Goal: Information Seeking & Learning: Learn about a topic

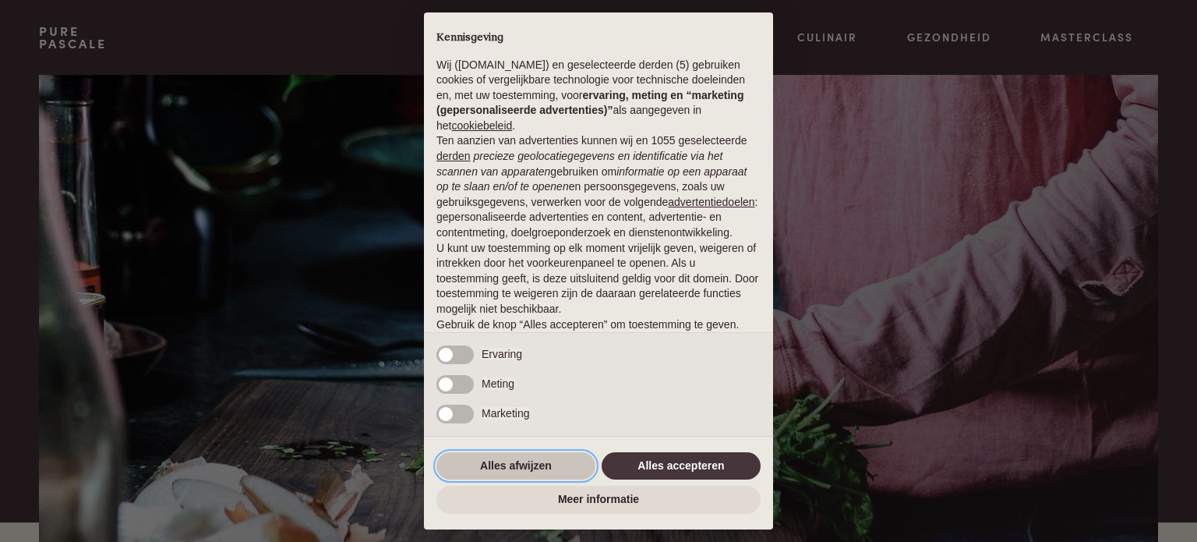
click at [519, 476] on button "Alles afwijzen" at bounding box center [515, 466] width 159 height 28
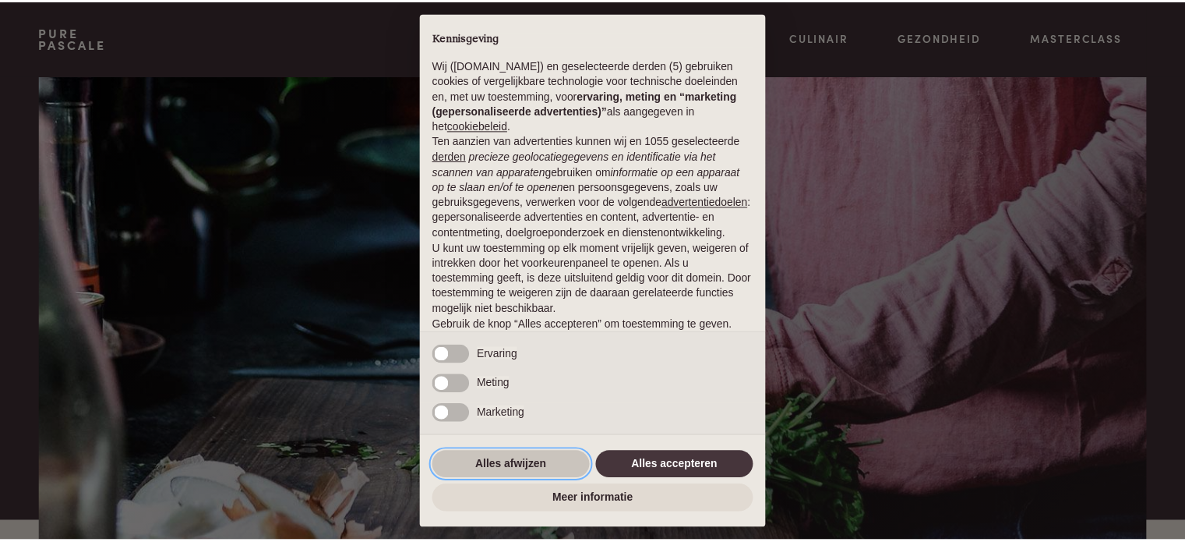
scroll to position [84, 0]
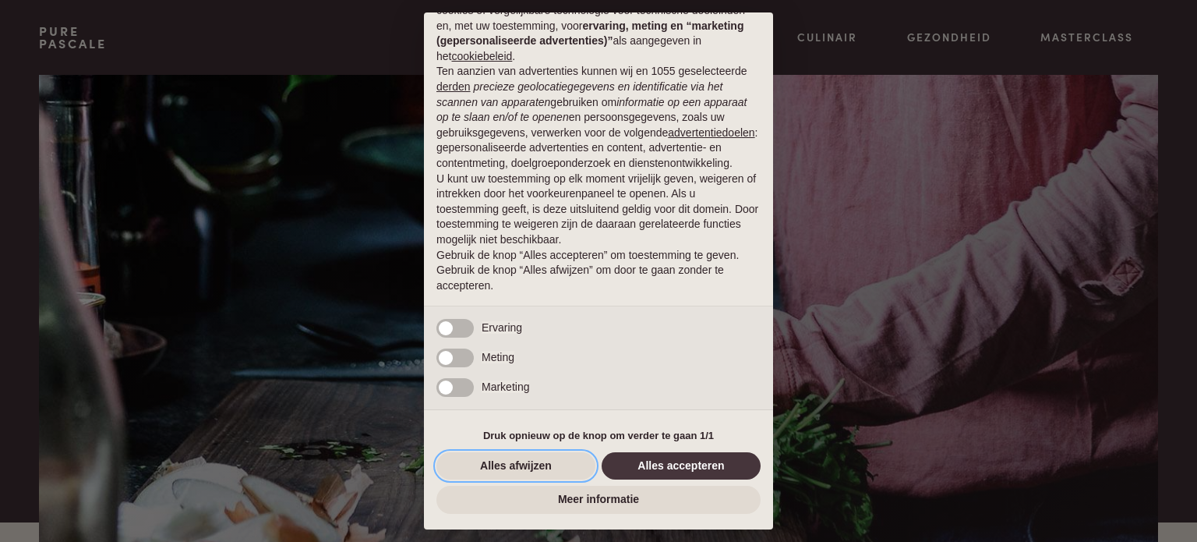
click at [521, 456] on button "Alles afwijzen" at bounding box center [515, 466] width 159 height 28
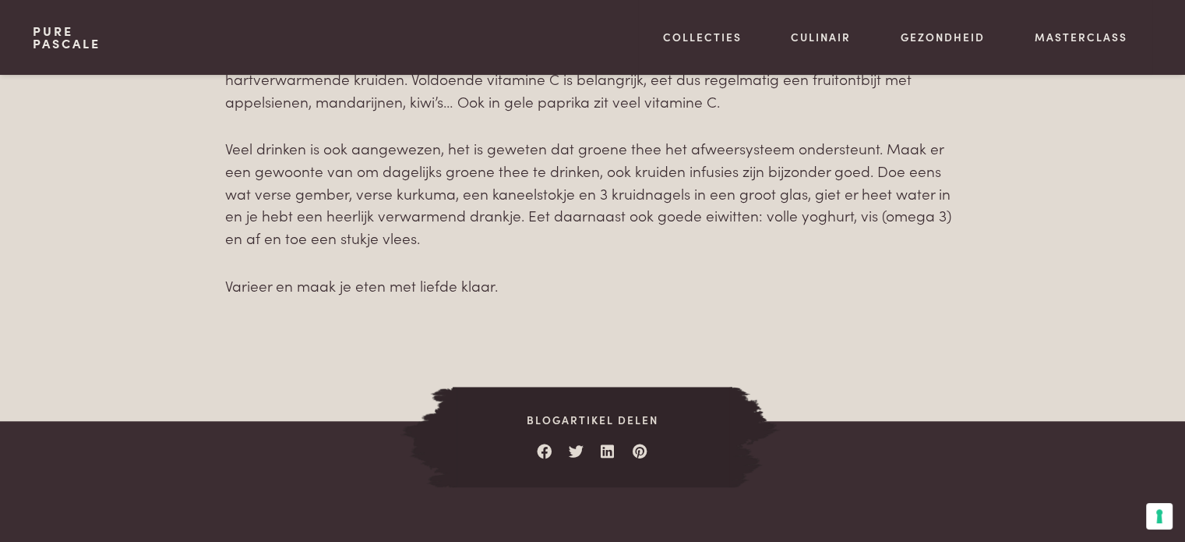
scroll to position [1340, 0]
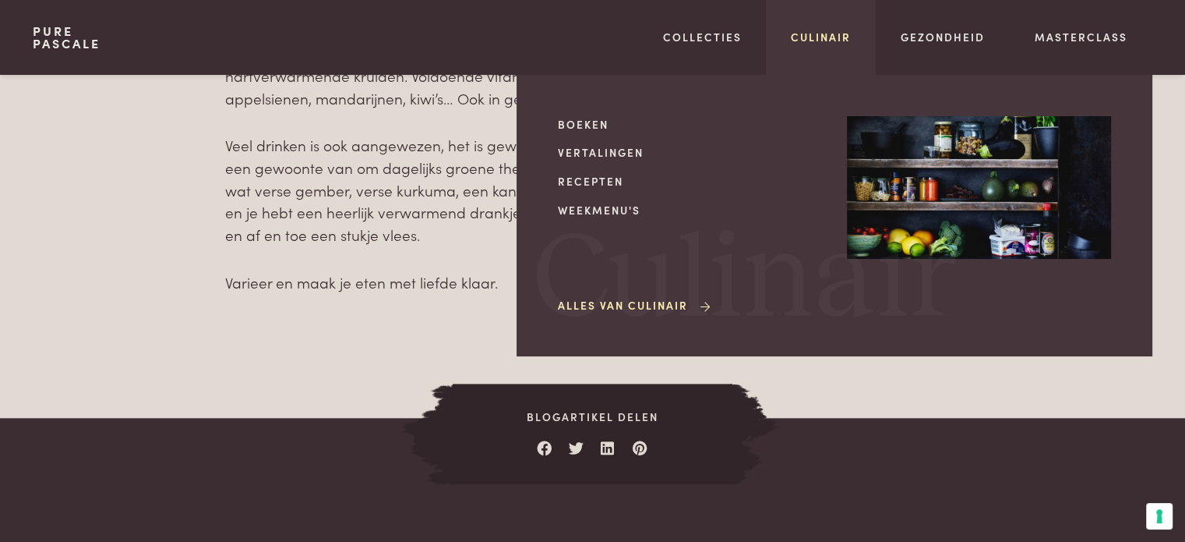
click at [798, 40] on link "Culinair" at bounding box center [821, 37] width 60 height 16
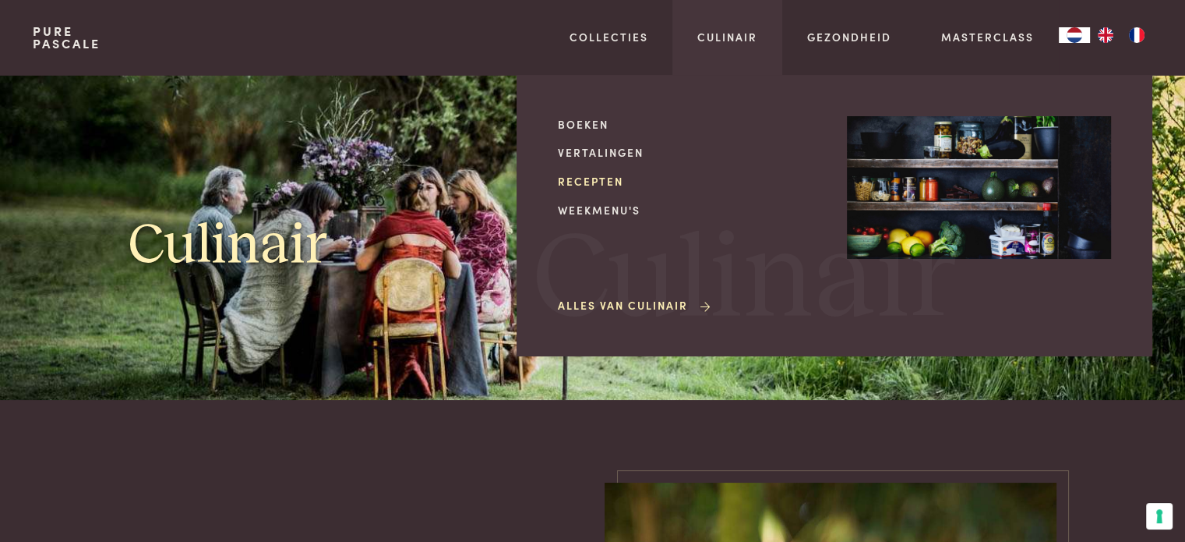
click at [605, 177] on link "Recepten" at bounding box center [690, 181] width 264 height 16
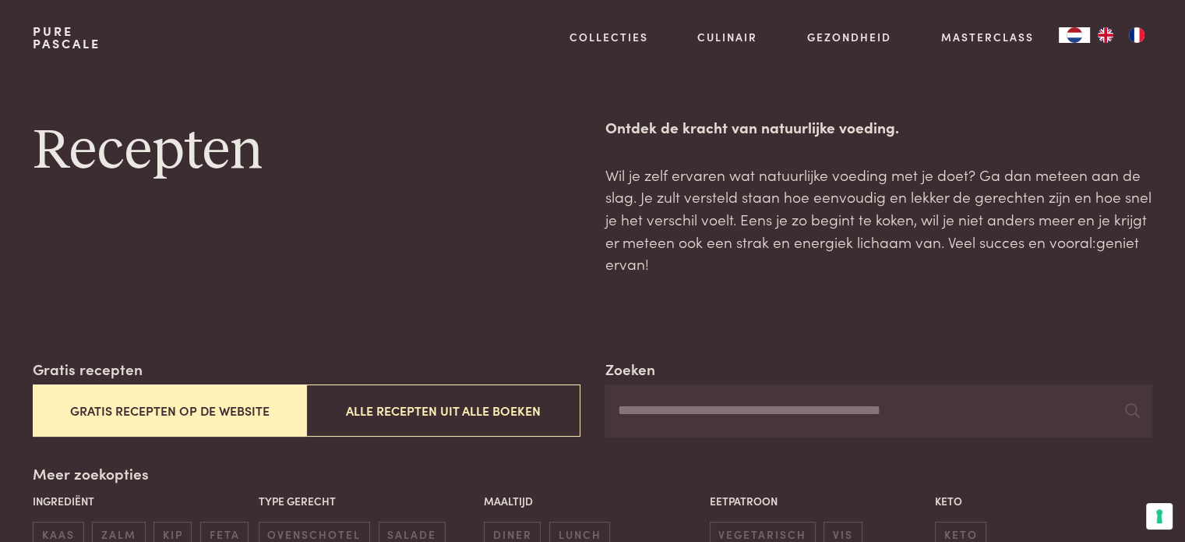
click at [136, 395] on button "Gratis recepten op de website" at bounding box center [170, 410] width 274 height 52
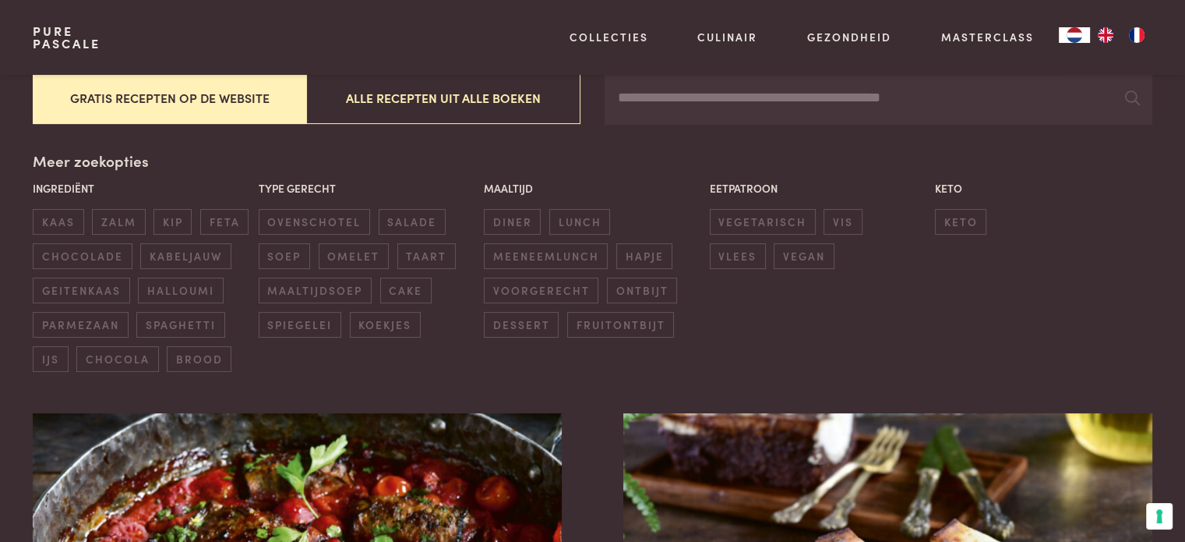
scroll to position [358, 0]
